Goal: Check status: Check status

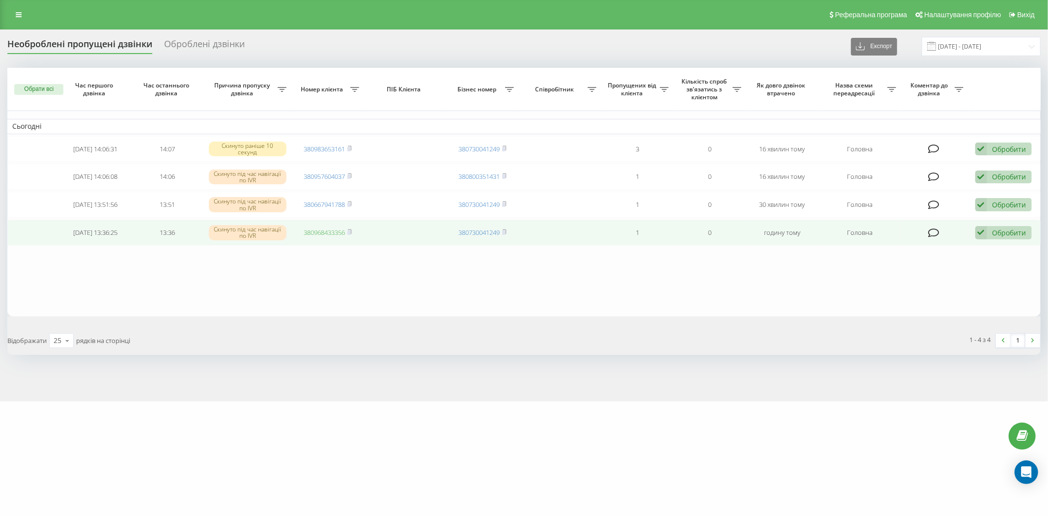
click at [330, 231] on link "380968433356" at bounding box center [324, 232] width 41 height 9
click at [978, 231] on icon at bounding box center [981, 232] width 12 height 13
click at [984, 231] on icon at bounding box center [981, 232] width 12 height 13
click at [979, 243] on div "Не вдалося зв'язатися" at bounding box center [940, 249] width 184 height 18
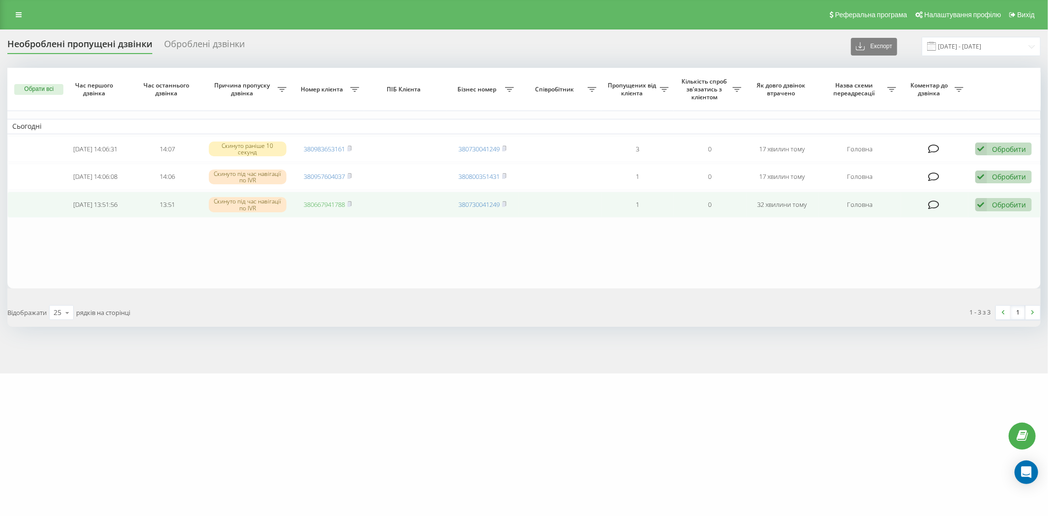
click at [321, 205] on link "380667941788" at bounding box center [324, 204] width 41 height 9
click at [982, 201] on icon at bounding box center [981, 204] width 12 height 13
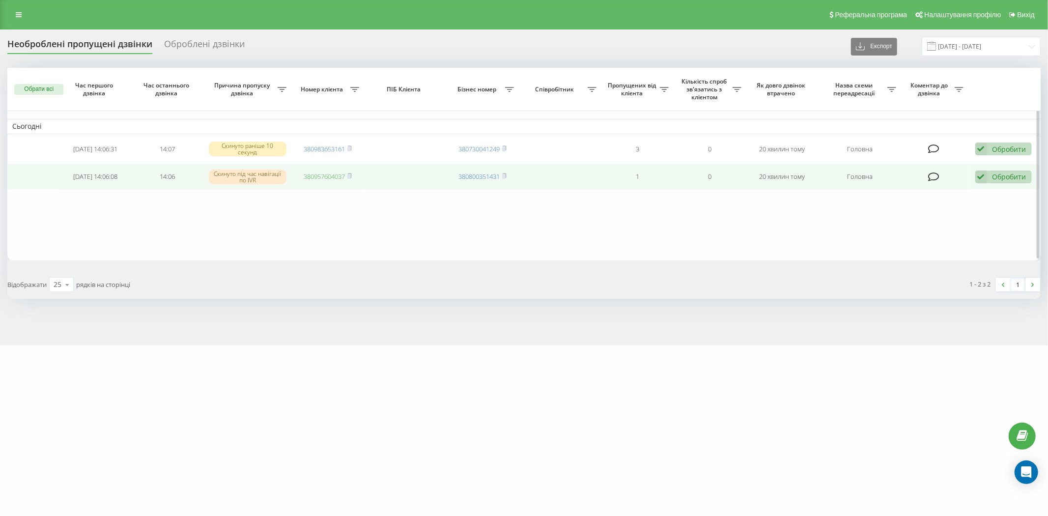
click at [336, 178] on link "380957604037" at bounding box center [324, 176] width 41 height 9
click at [982, 174] on icon at bounding box center [981, 177] width 12 height 13
click at [970, 188] on div "Не вдалося зв'язатися" at bounding box center [940, 193] width 184 height 18
